Goal: Transaction & Acquisition: Purchase product/service

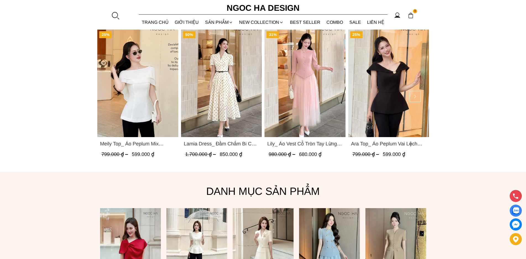
scroll to position [304, 0]
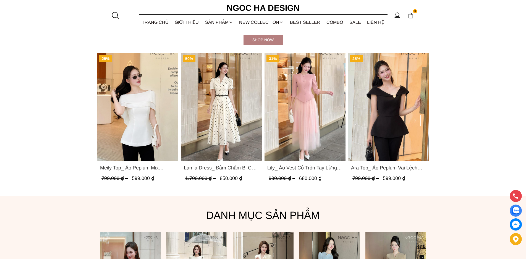
click at [226, 139] on img "Product image - Lamia Dress_ Đầm Chấm Bi Cổ Vest Màu Kem D1003" at bounding box center [221, 107] width 81 height 108
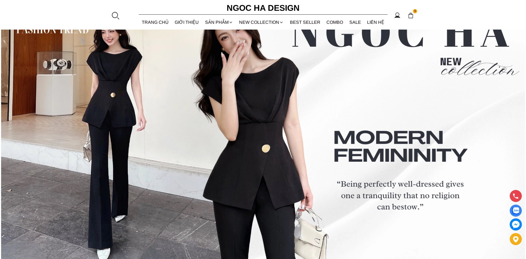
scroll to position [2295, 0]
